Goal: Navigation & Orientation: Go to known website

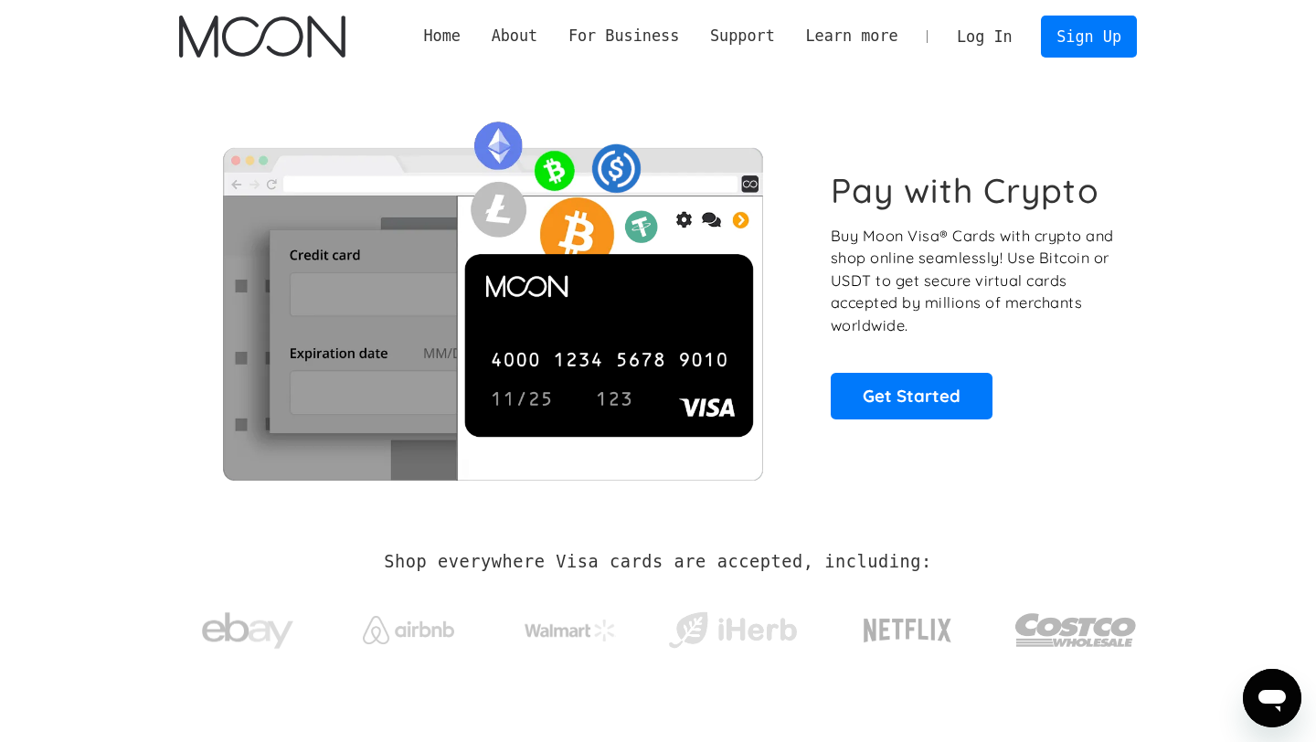
click at [1003, 29] on link "Log In" at bounding box center [984, 36] width 86 height 40
